Goal: Entertainment & Leisure: Browse casually

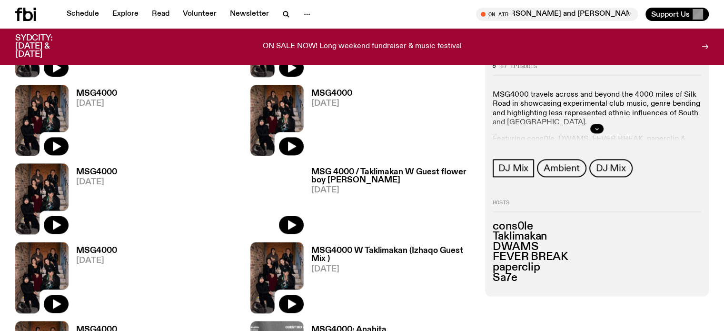
scroll to position [1189, 0]
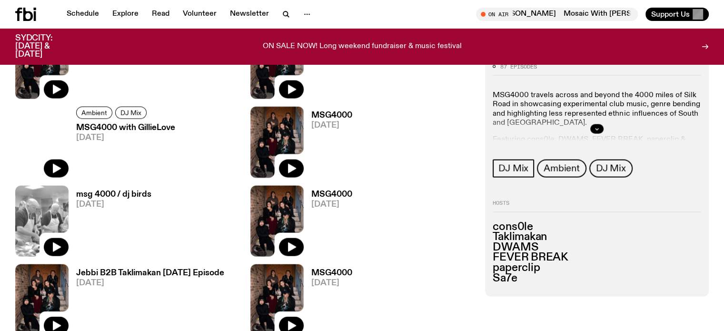
scroll to position [2030, 0]
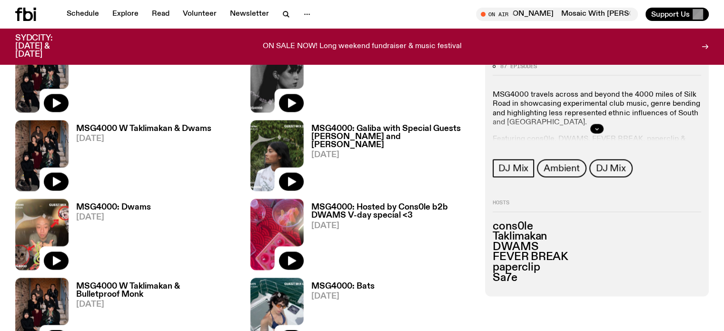
scroll to position [867, 0]
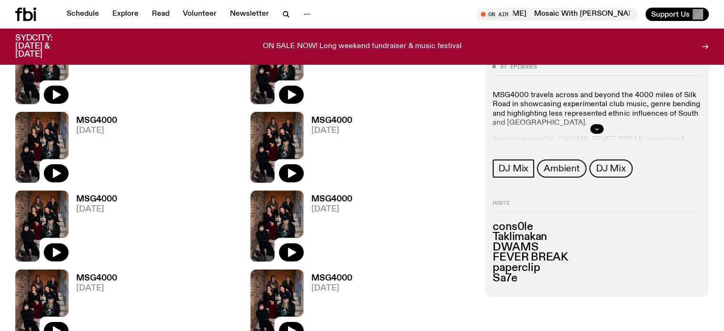
scroll to position [2905, 0]
